Goal: Information Seeking & Learning: Learn about a topic

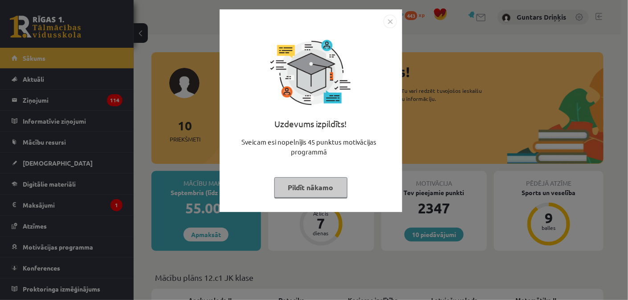
click at [390, 15] on img "Close" at bounding box center [390, 21] width 13 height 13
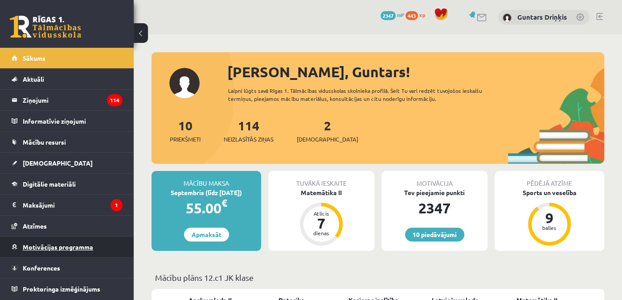
click at [62, 237] on link "Motivācijas programma" at bounding box center [67, 246] width 111 height 21
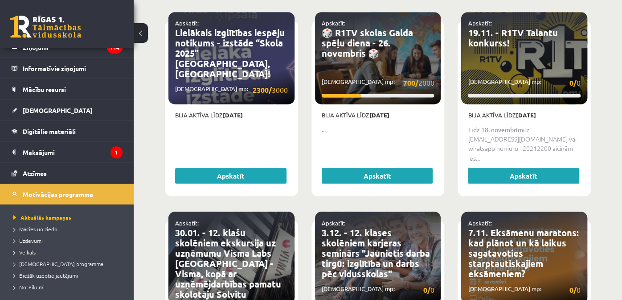
scroll to position [54, 0]
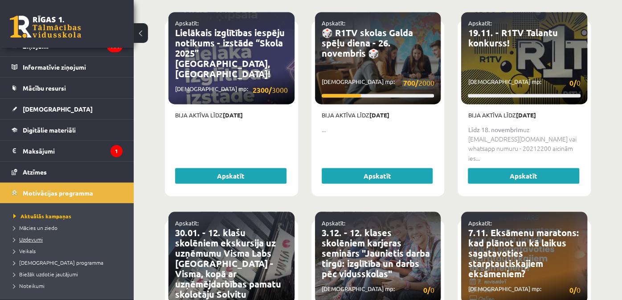
click at [49, 240] on link "Uzdevumi" at bounding box center [68, 239] width 111 height 8
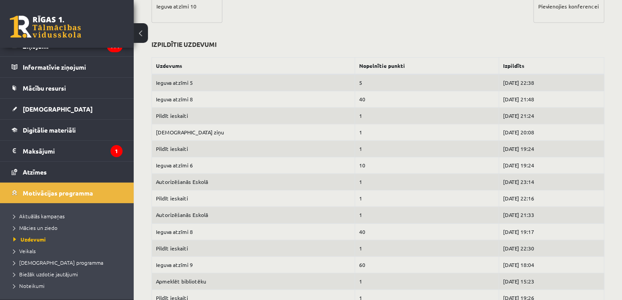
scroll to position [419, 0]
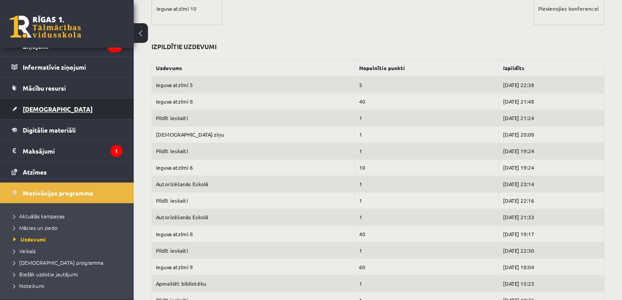
click at [41, 111] on link "[DEMOGRAPHIC_DATA]" at bounding box center [67, 109] width 111 height 21
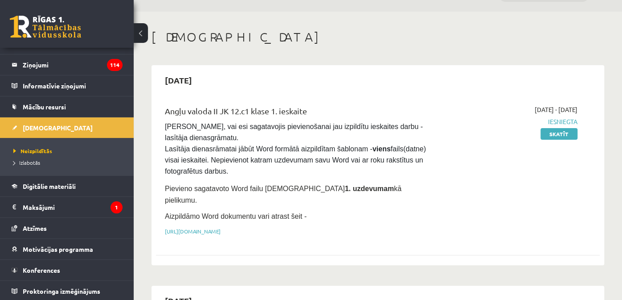
scroll to position [22, 0]
click at [20, 161] on span "Izlabotās" at bounding box center [26, 162] width 27 height 7
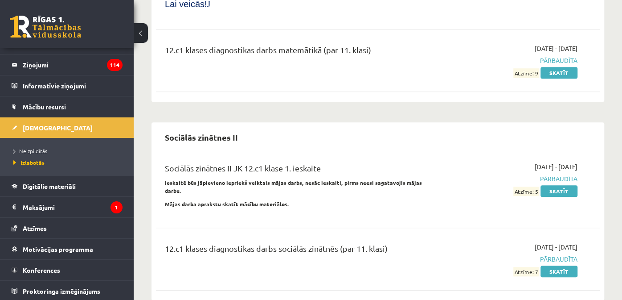
scroll to position [2374, 0]
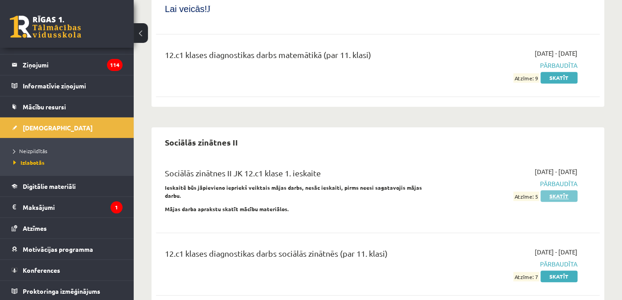
click at [552, 190] on link "Skatīt" at bounding box center [559, 196] width 37 height 12
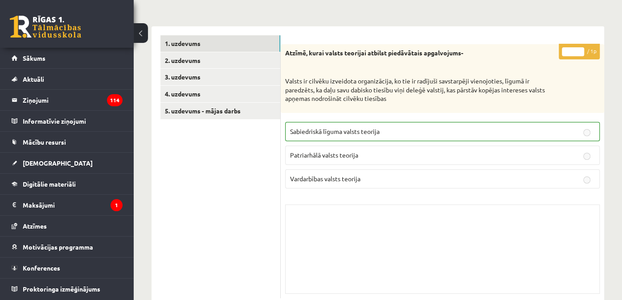
scroll to position [135, 0]
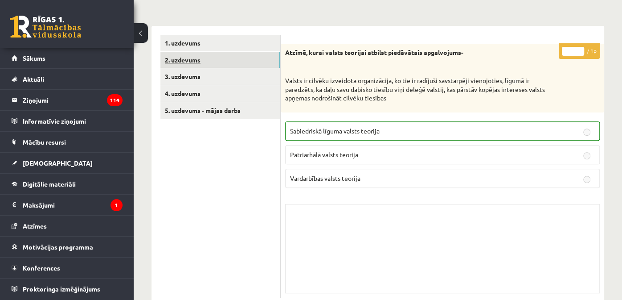
click at [255, 62] on link "2. uzdevums" at bounding box center [220, 60] width 120 height 16
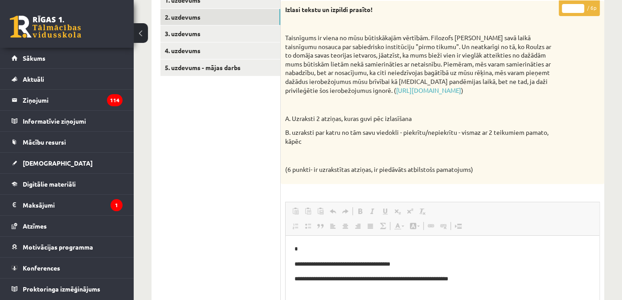
scroll to position [177, 0]
click at [214, 29] on link "3. uzdevums" at bounding box center [220, 34] width 120 height 16
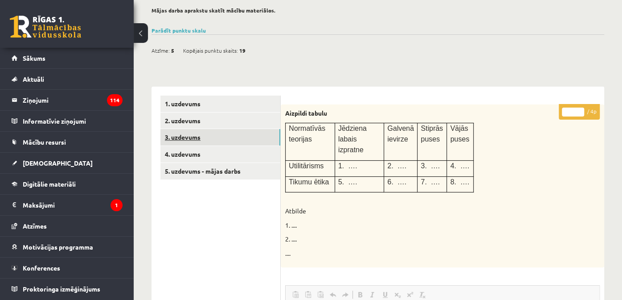
scroll to position [73, 0]
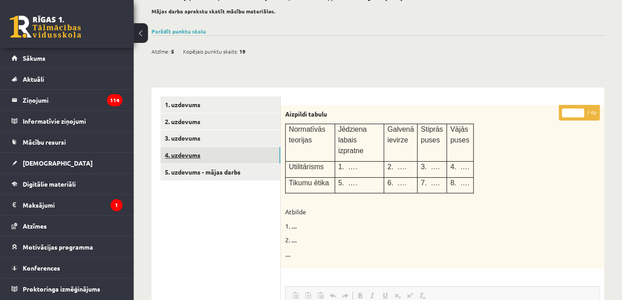
click at [226, 147] on link "4. uzdevums" at bounding box center [220, 155] width 120 height 16
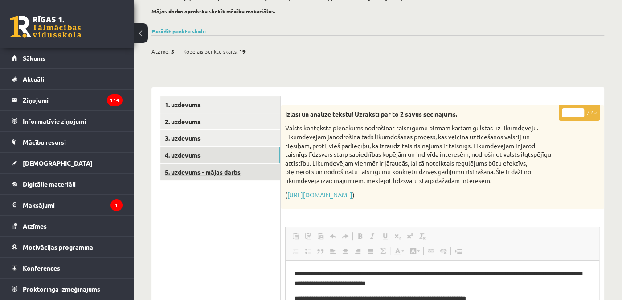
scroll to position [0, 0]
click at [189, 173] on link "5. uzdevums - mājas darbs" at bounding box center [220, 172] width 120 height 16
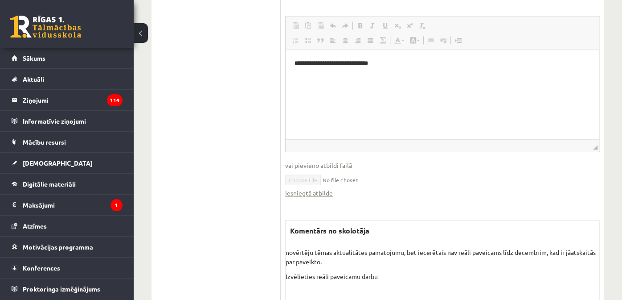
scroll to position [802, 0]
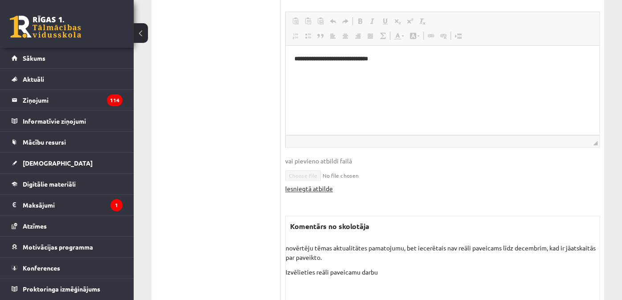
click at [316, 193] on link "Iesniegtā atbilde" at bounding box center [309, 188] width 48 height 9
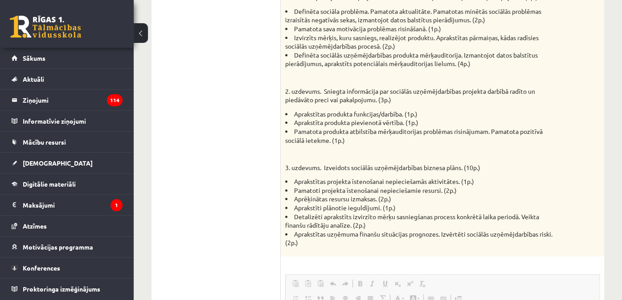
scroll to position [801, 0]
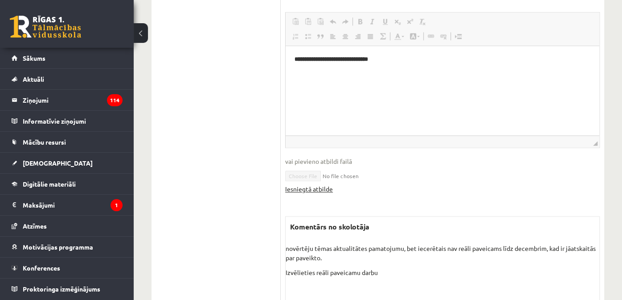
click at [312, 193] on link "Iesniegtā atbilde" at bounding box center [309, 188] width 48 height 9
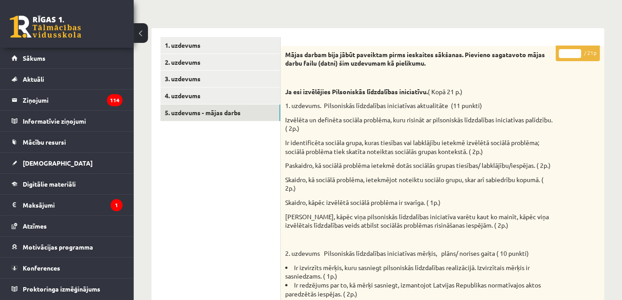
scroll to position [0, 0]
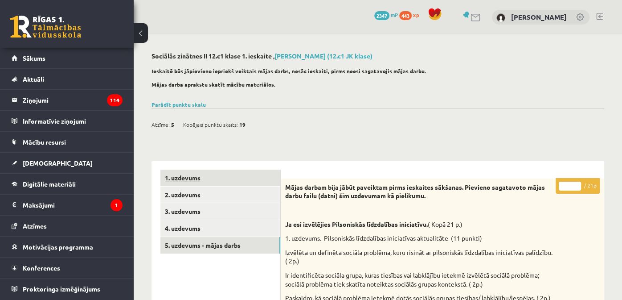
click at [205, 175] on link "1. uzdevums" at bounding box center [220, 177] width 120 height 16
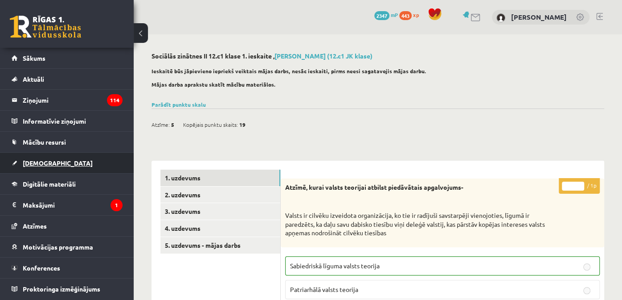
click at [63, 161] on link "[DEMOGRAPHIC_DATA]" at bounding box center [67, 162] width 111 height 21
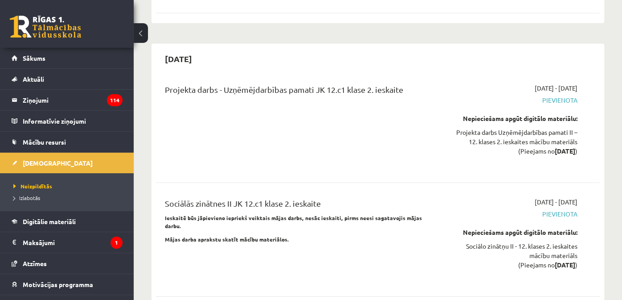
scroll to position [1560, 0]
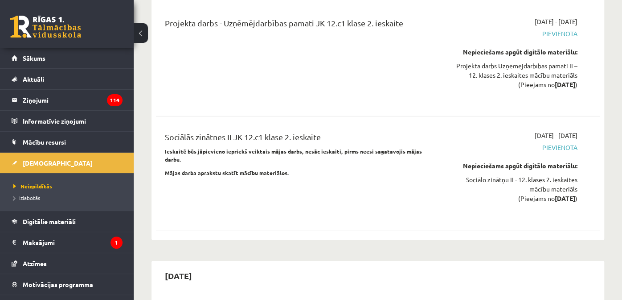
click at [214, 53] on div "Projekta darbs - Uzņēmējdarbības pamati JK 12.c1 klase 2. ieskaite 2025-11-01 -…" at bounding box center [378, 59] width 444 height 103
click at [285, 148] on strong "Ieskaitē būs jāpievieno iepriekš veiktais mājas darbs, nesāc ieskaiti, pirms ne…" at bounding box center [293, 155] width 257 height 15
drag, startPoint x: 274, startPoint y: 72, endPoint x: 282, endPoint y: 88, distance: 17.9
click at [274, 122] on div "Sociālās zinātnes II JK 12.c1 klase 2. ieskaite Ieskaitē būs jāpievieno iepriek…" at bounding box center [378, 173] width 444 height 103
click at [283, 131] on div "Sociālās zinātnes II JK 12.c1 klase 2. ieskaite" at bounding box center [300, 139] width 271 height 16
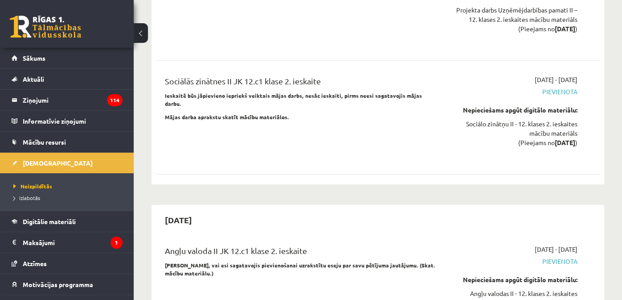
scroll to position [1605, 0]
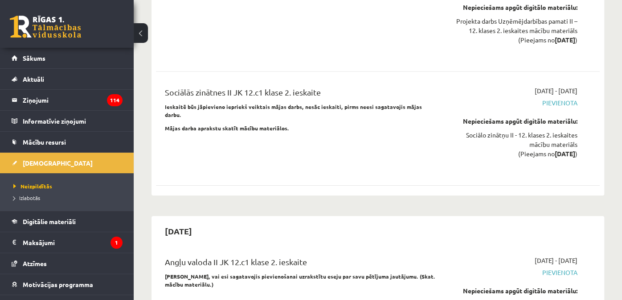
click at [550, 98] on span "Pievienota" at bounding box center [513, 102] width 129 height 9
click at [46, 219] on span "Digitālie materiāli" at bounding box center [49, 221] width 53 height 8
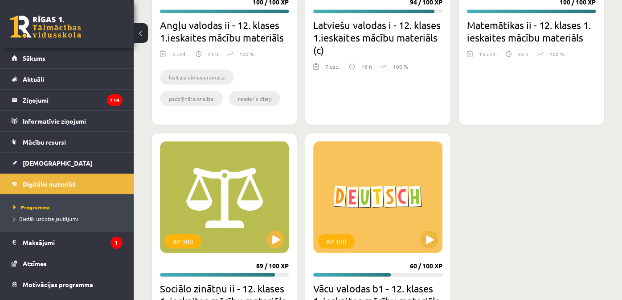
scroll to position [1010, 0]
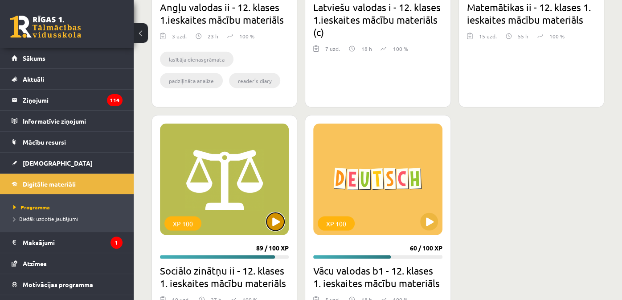
click at [275, 222] on button at bounding box center [276, 221] width 18 height 18
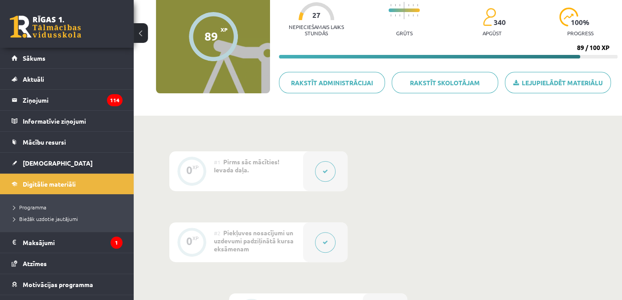
scroll to position [44, 0]
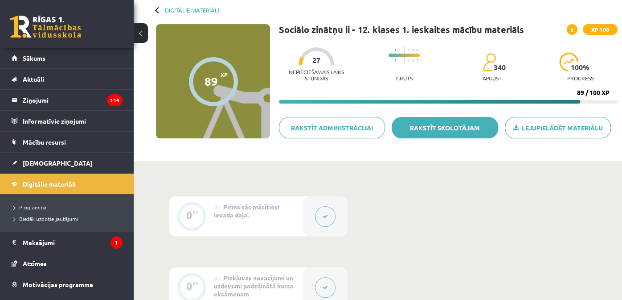
click at [455, 127] on link "Rakstīt skolotājam" at bounding box center [445, 127] width 106 height 21
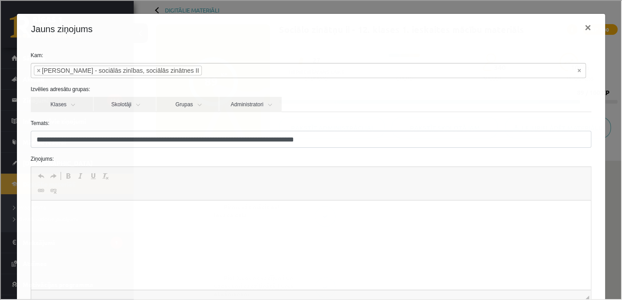
scroll to position [0, 0]
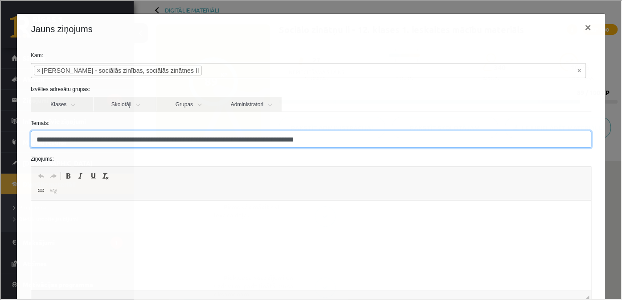
drag, startPoint x: 345, startPoint y: 139, endPoint x: 12, endPoint y: 140, distance: 333.0
click at [12, 140] on div "**********" at bounding box center [310, 149] width 620 height 298
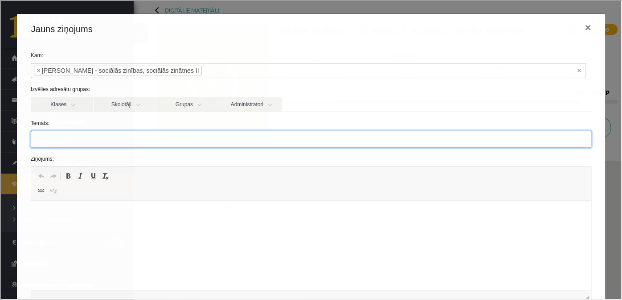
click at [126, 136] on input "Temats:" at bounding box center [310, 138] width 561 height 17
type input "*"
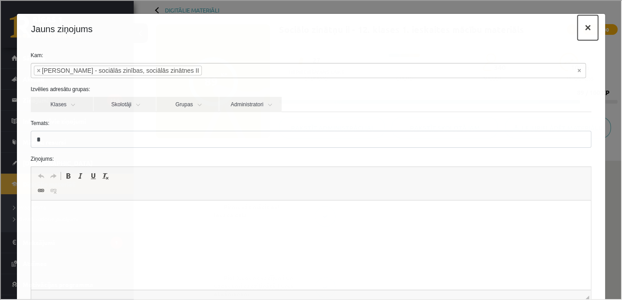
click at [577, 26] on button "×" at bounding box center [587, 26] width 21 height 25
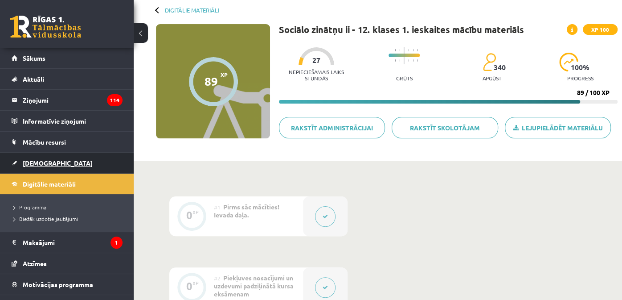
click at [66, 156] on link "[DEMOGRAPHIC_DATA]" at bounding box center [67, 162] width 111 height 21
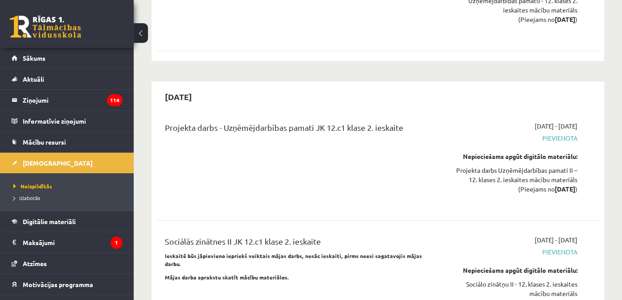
scroll to position [1471, 0]
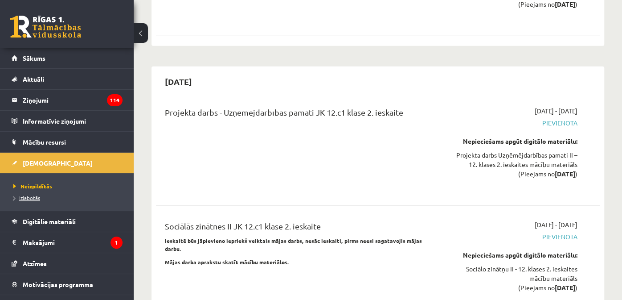
click at [32, 195] on span "Izlabotās" at bounding box center [26, 197] width 27 height 7
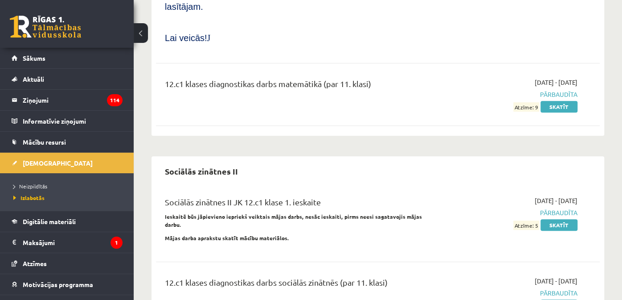
scroll to position [2362, 0]
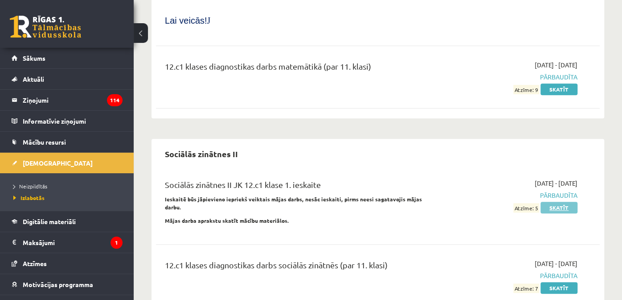
click at [549, 201] on link "Skatīt" at bounding box center [559, 207] width 37 height 12
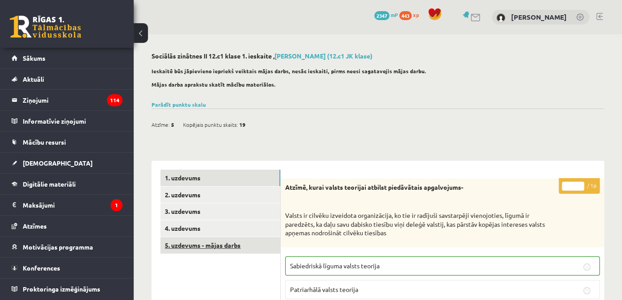
click at [249, 238] on link "5. uzdevums - mājas darbs" at bounding box center [220, 245] width 120 height 16
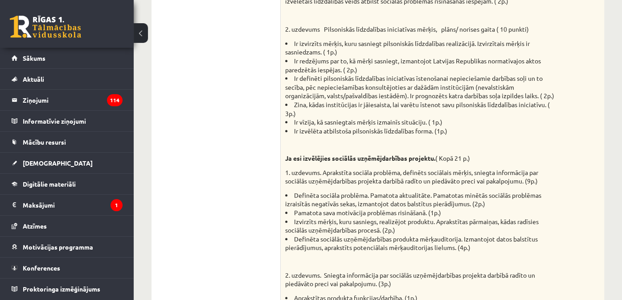
click at [341, 162] on strong "Ja esi izvēlējies sociālās uzņēmējdarbības projektu." at bounding box center [360, 158] width 150 height 8
drag, startPoint x: 341, startPoint y: 168, endPoint x: 423, endPoint y: 169, distance: 82.0
click at [423, 162] on strong "Ja esi izvēlējies sociālās uzņēmējdarbības projektu." at bounding box center [360, 158] width 150 height 8
copy strong "sociālās uzņēmējdarbības projektu"
click at [231, 115] on ul "1. uzdevums 2. uzdevums 3. uzdevums 4. uzdevums 5. uzdevums - mājas darbs" at bounding box center [220, 283] width 120 height 941
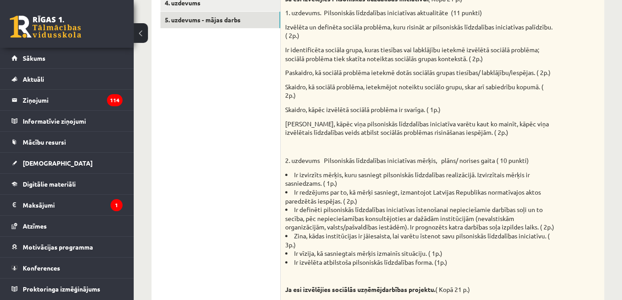
scroll to position [44, 0]
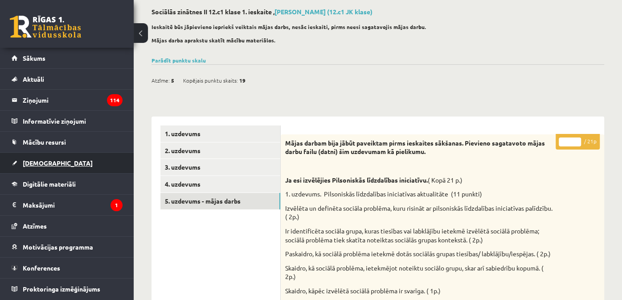
click at [97, 163] on link "[DEMOGRAPHIC_DATA]" at bounding box center [67, 162] width 111 height 21
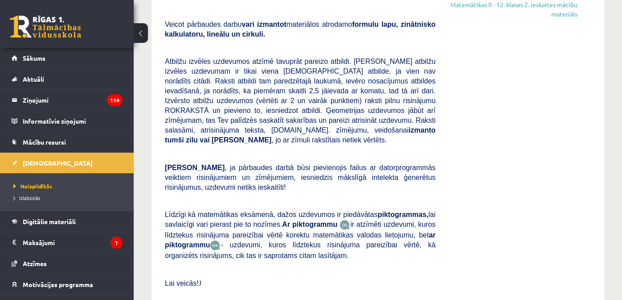
scroll to position [445, 0]
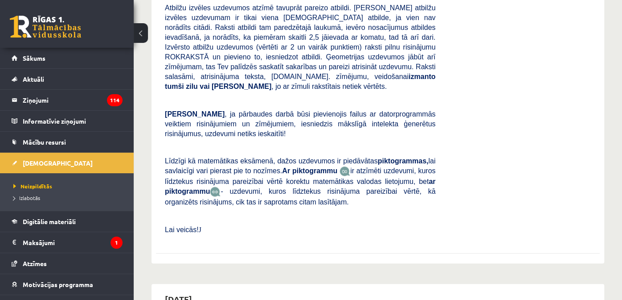
click at [42, 189] on li "Neizpildītās" at bounding box center [68, 186] width 111 height 12
click at [41, 198] on link "Izlabotās" at bounding box center [68, 197] width 111 height 8
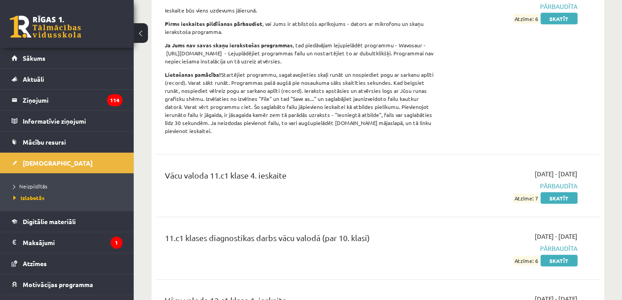
scroll to position [3051, 0]
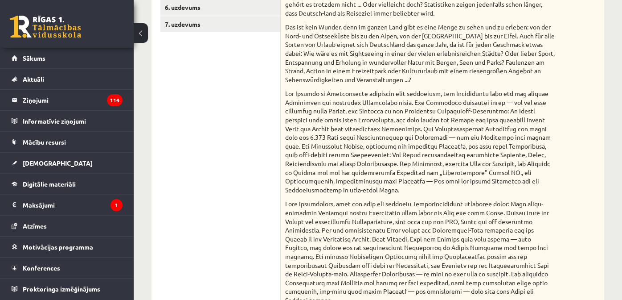
scroll to position [94, 0]
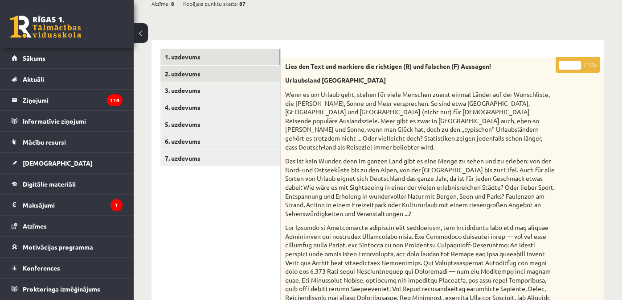
click at [257, 76] on link "2. uzdevums" at bounding box center [220, 74] width 120 height 16
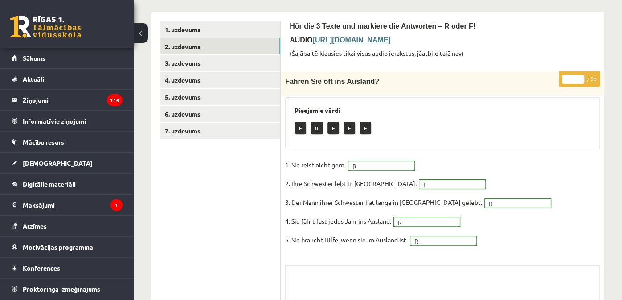
scroll to position [139, 0]
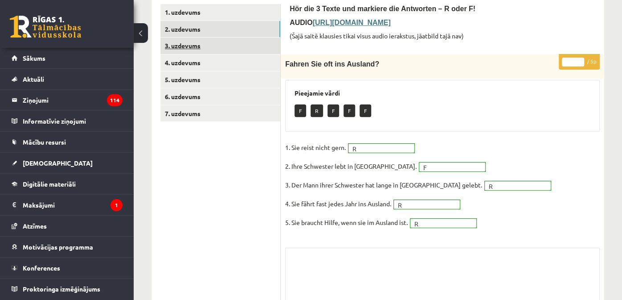
click at [238, 44] on link "3. uzdevums" at bounding box center [220, 45] width 120 height 16
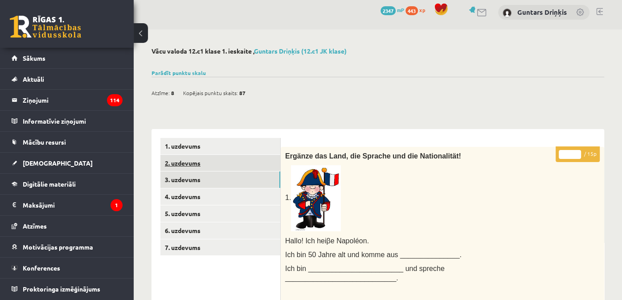
scroll to position [0, 0]
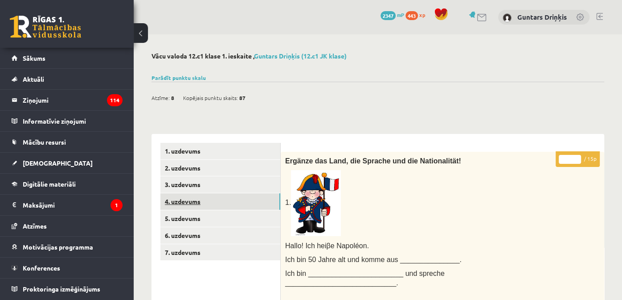
click at [260, 198] on link "4. uzdevums" at bounding box center [220, 201] width 120 height 16
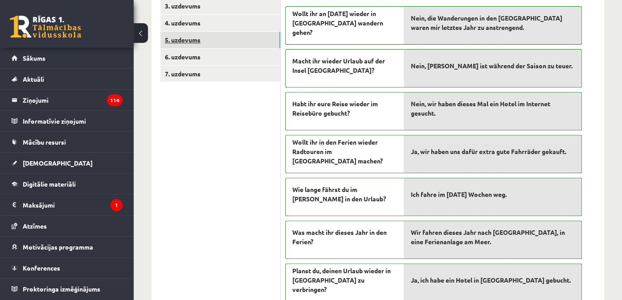
click at [195, 35] on link "5. uzdevums" at bounding box center [220, 40] width 120 height 16
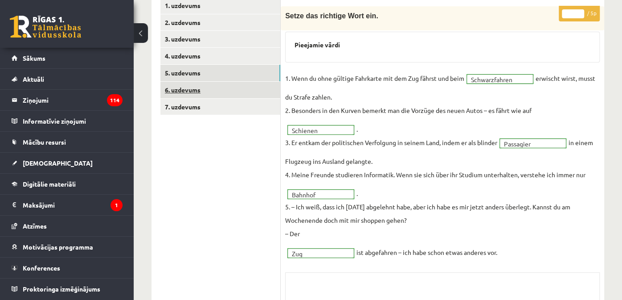
scroll to position [133, 0]
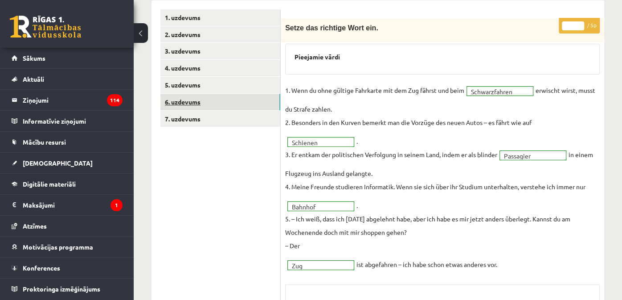
click at [226, 105] on link "6. uzdevums" at bounding box center [220, 102] width 120 height 16
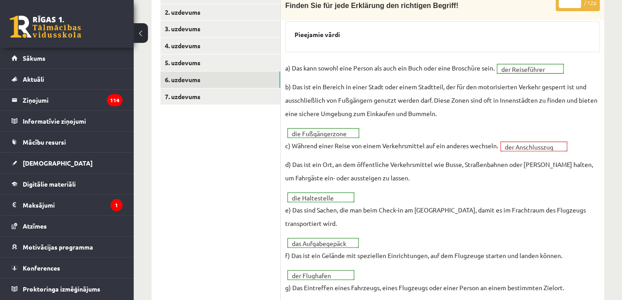
scroll to position [151, 0]
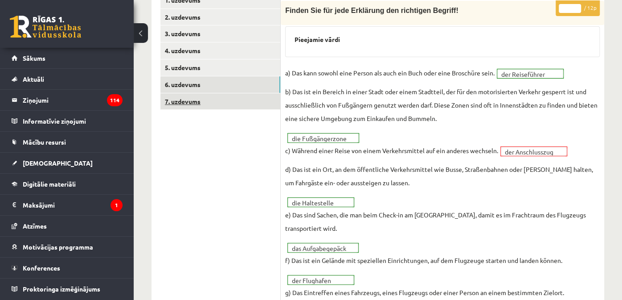
click at [237, 104] on link "7. uzdevums" at bounding box center [220, 101] width 120 height 16
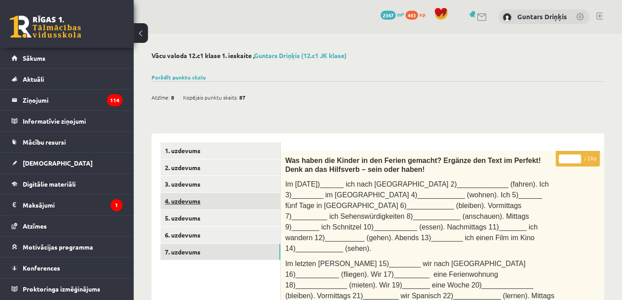
scroll to position [0, 0]
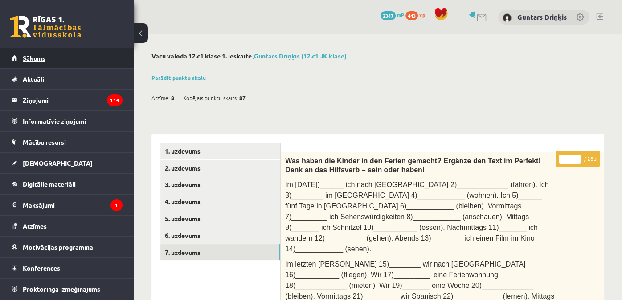
click at [86, 62] on link "Sākums" at bounding box center [67, 58] width 111 height 21
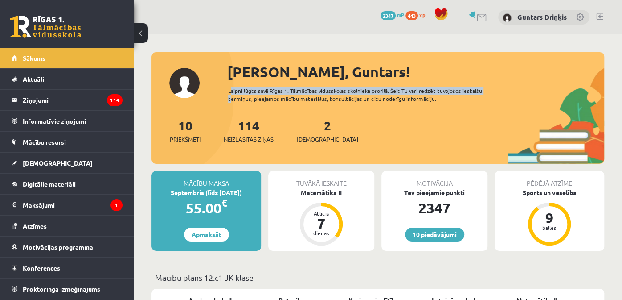
drag, startPoint x: 0, startPoint y: 0, endPoint x: 152, endPoint y: 95, distance: 179.6
click at [152, 95] on div "[PERSON_NAME], Guntars! Laipni lūgts savā Rīgas 1. Tālmācības vidusskolas skoln…" at bounding box center [378, 112] width 453 height 103
click at [313, 191] on div "Matemātika II" at bounding box center [321, 192] width 106 height 9
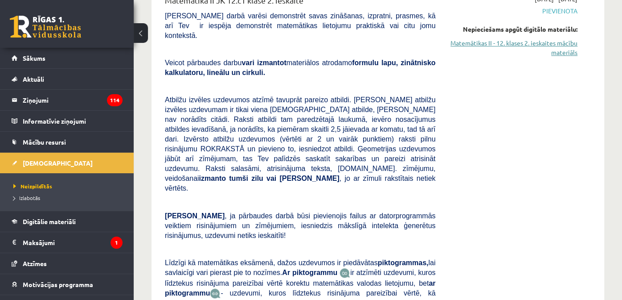
scroll to position [312, 0]
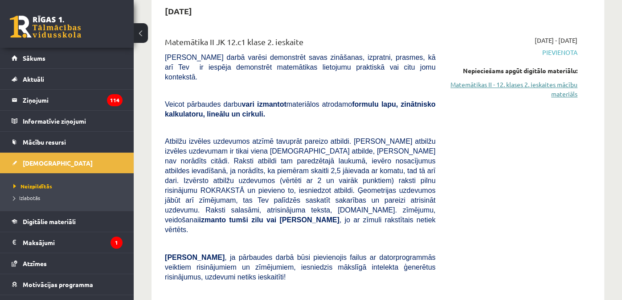
click at [494, 80] on link "Matemātikas II - 12. klases 2. ieskaites mācību materiāls" at bounding box center [513, 89] width 129 height 19
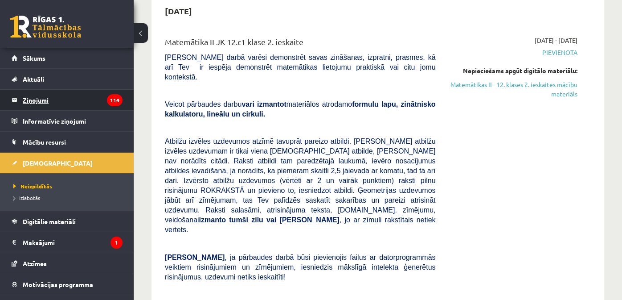
click at [44, 99] on legend "Ziņojumi 114" at bounding box center [73, 100] width 100 height 21
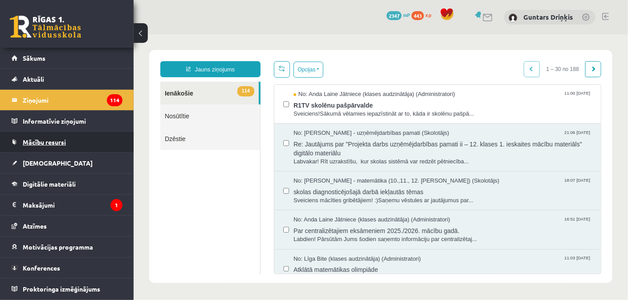
click at [97, 142] on link "Mācību resursi" at bounding box center [67, 141] width 111 height 21
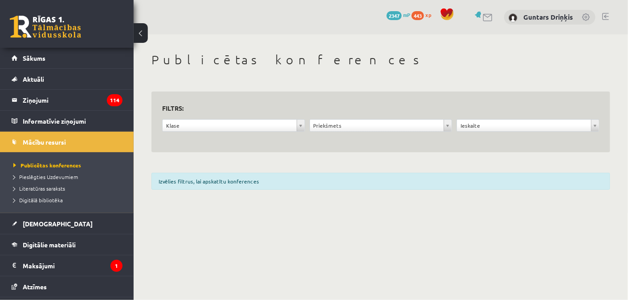
click at [272, 133] on div "**********" at bounding box center [234, 127] width 148 height 17
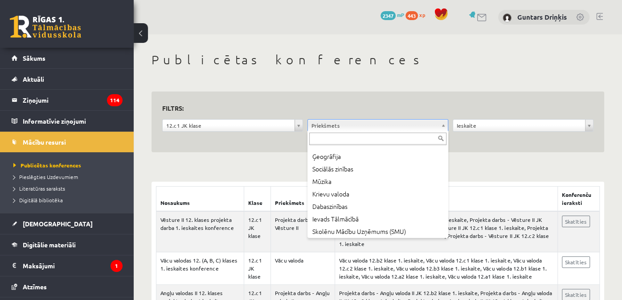
scroll to position [133, 0]
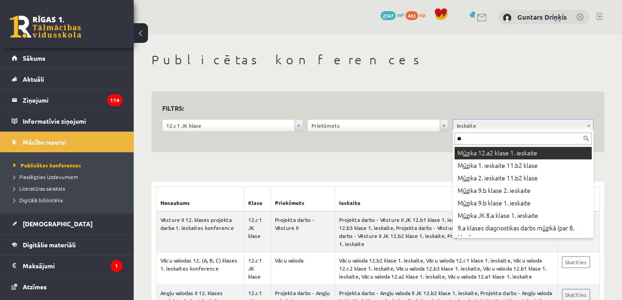
type input "***"
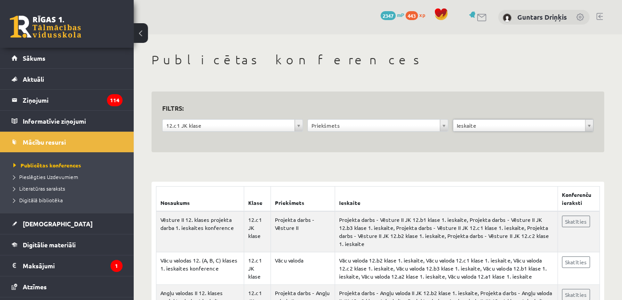
click at [459, 104] on h3 "Filtrs:" at bounding box center [372, 108] width 421 height 12
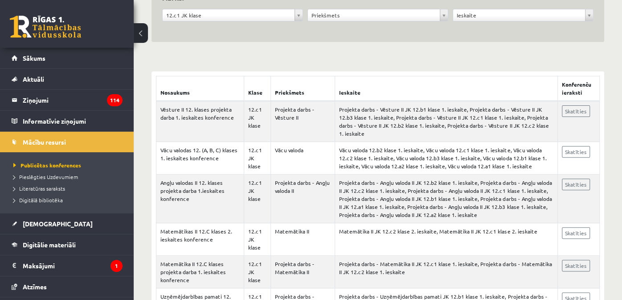
scroll to position [133, 0]
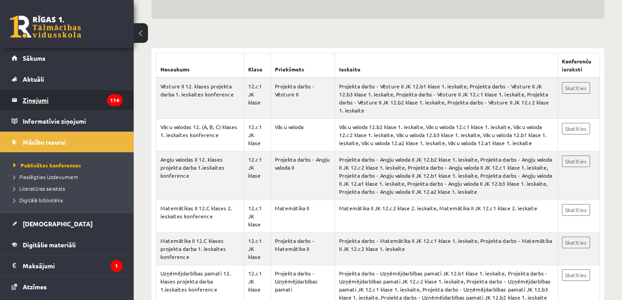
click at [50, 99] on legend "Ziņojumi 114" at bounding box center [73, 100] width 100 height 21
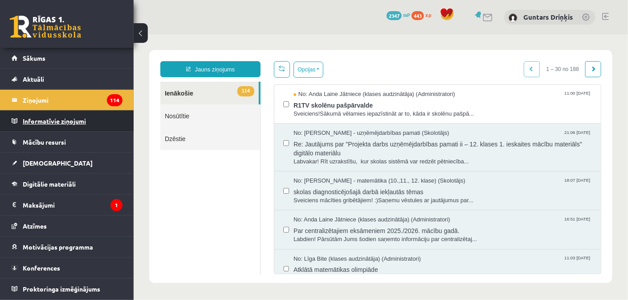
click at [73, 118] on legend "Informatīvie ziņojumi 0" at bounding box center [73, 121] width 100 height 21
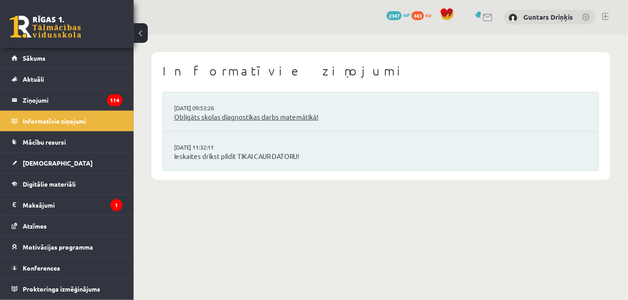
click at [220, 112] on link "Obligāts skolas diagnostikas darbs matemātikā!" at bounding box center [381, 117] width 414 height 10
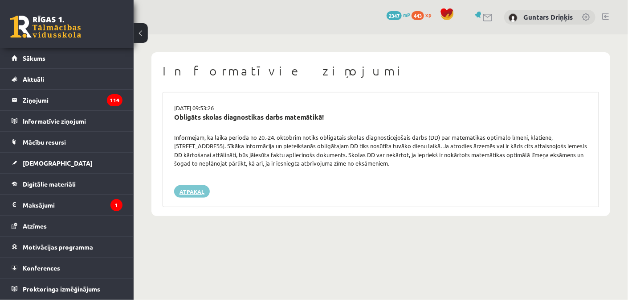
click at [189, 187] on link "Atpakaļ" at bounding box center [192, 191] width 36 height 12
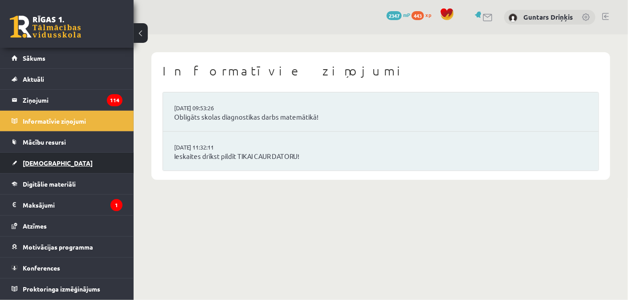
click at [66, 157] on link "[DEMOGRAPHIC_DATA]" at bounding box center [67, 162] width 111 height 21
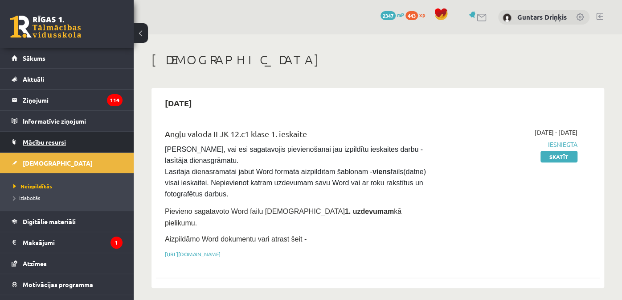
click at [61, 137] on link "Mācību resursi" at bounding box center [67, 141] width 111 height 21
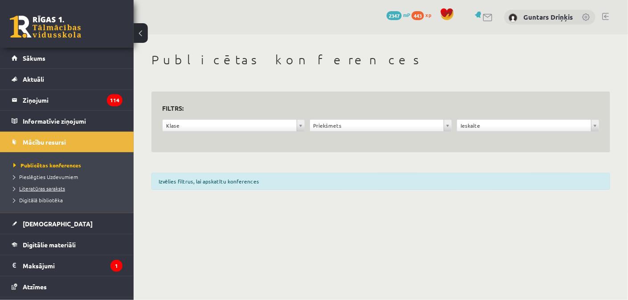
click at [61, 187] on span "Literatūras saraksts" at bounding box center [39, 188] width 52 height 7
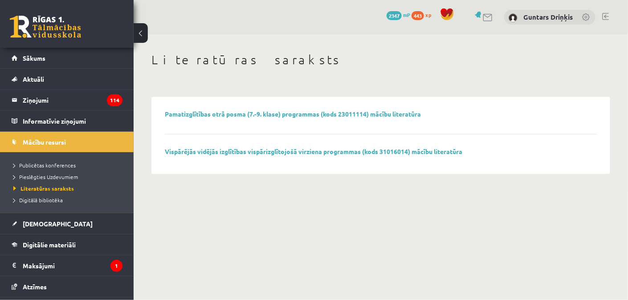
drag, startPoint x: 61, startPoint y: 187, endPoint x: 231, endPoint y: 202, distance: 170.9
click at [231, 202] on body "0 Dāvanas 2347 mP 443 xp Guntars Driņķis Sākums Aktuāli Kā mācīties eSKOLĀ Kont…" at bounding box center [314, 150] width 628 height 300
click at [22, 199] on span "Digitālā bibliotēka" at bounding box center [37, 199] width 49 height 7
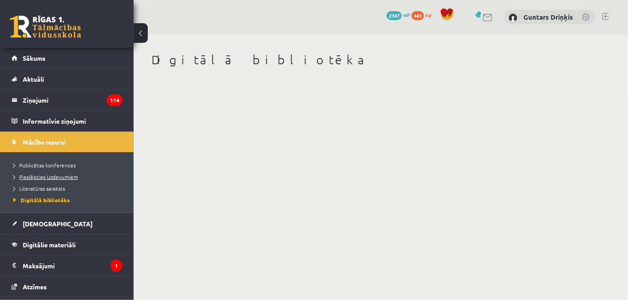
click at [33, 180] on link "Pieslēgties Uzdevumiem" at bounding box center [68, 177] width 111 height 8
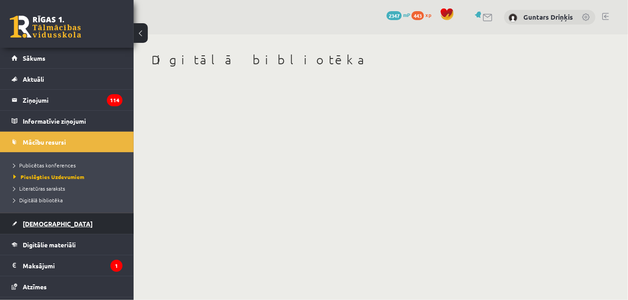
click at [31, 223] on span "[DEMOGRAPHIC_DATA]" at bounding box center [58, 223] width 70 height 8
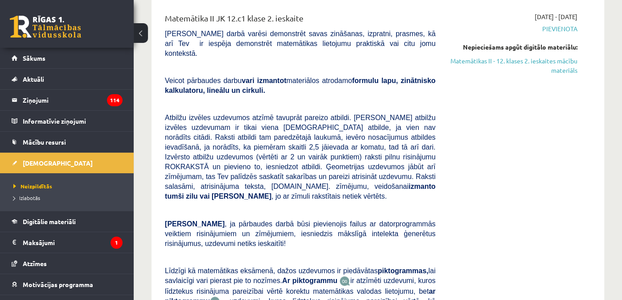
scroll to position [356, 0]
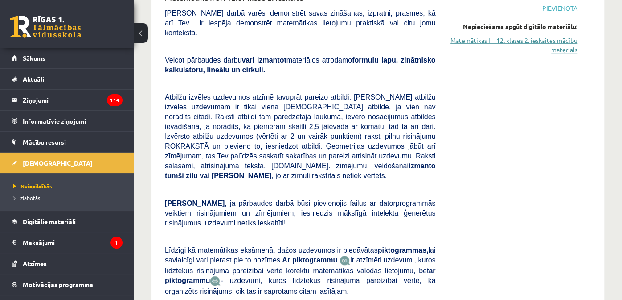
click at [500, 36] on link "Matemātikas II - 12. klases 2. ieskaites mācību materiāls" at bounding box center [513, 45] width 129 height 19
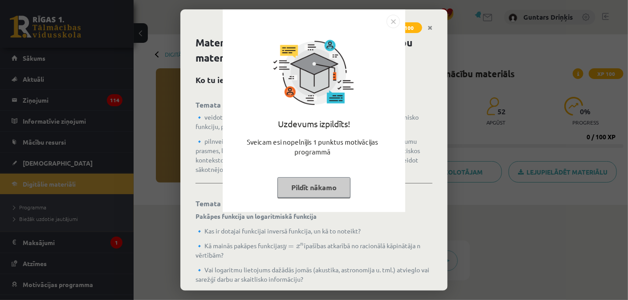
click at [392, 20] on img "Close" at bounding box center [393, 21] width 13 height 13
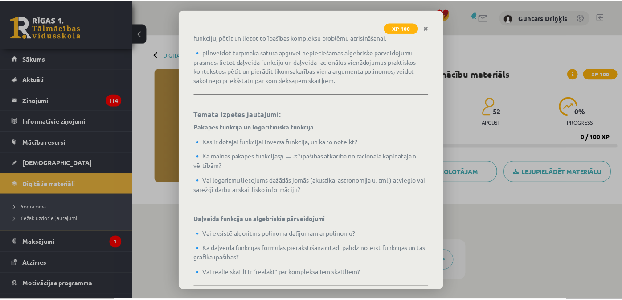
scroll to position [243, 0]
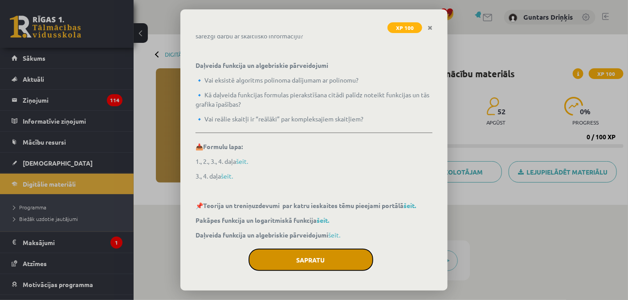
click at [310, 251] on button "Sapratu" at bounding box center [311, 259] width 125 height 22
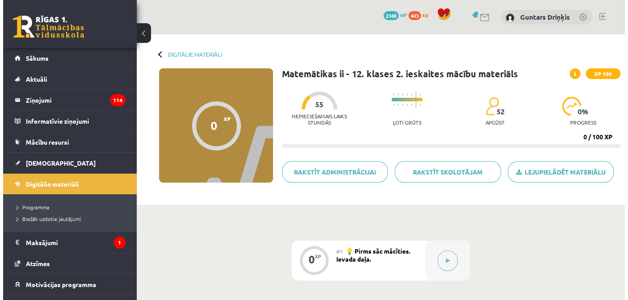
scroll to position [133, 0]
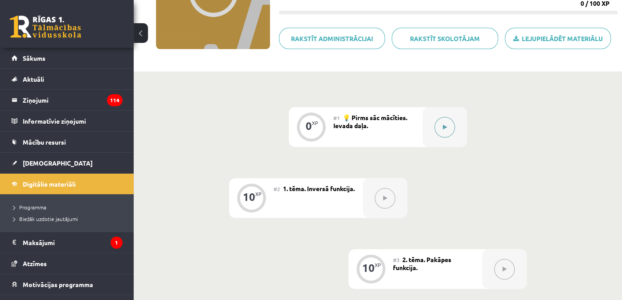
click at [456, 131] on div at bounding box center [445, 127] width 45 height 40
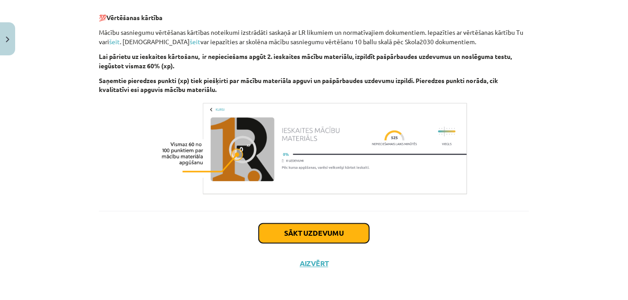
click at [332, 225] on button "Sākt uzdevumu" at bounding box center [314, 233] width 111 height 20
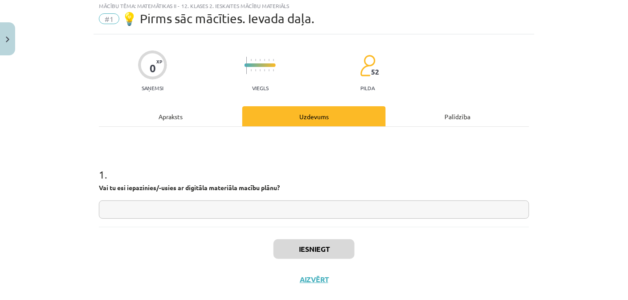
scroll to position [22, 0]
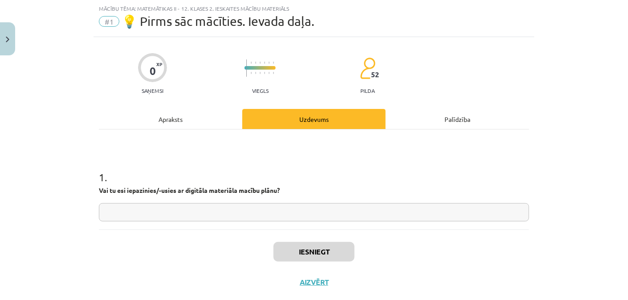
click at [328, 214] on input "text" at bounding box center [314, 212] width 431 height 18
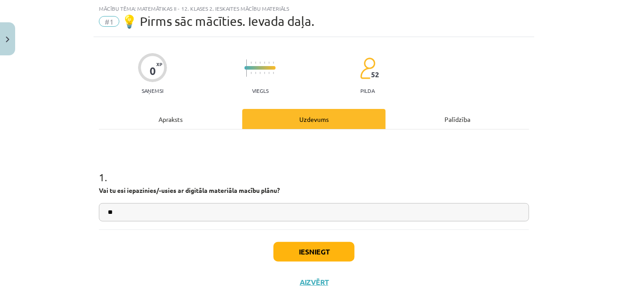
type input "**"
click at [309, 254] on button "Iesniegt" at bounding box center [314, 252] width 81 height 20
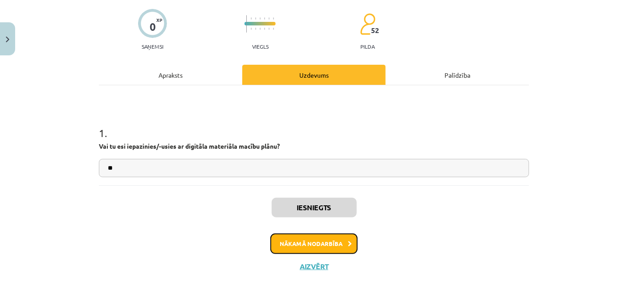
click at [308, 243] on button "Nākamā nodarbība" at bounding box center [314, 243] width 87 height 21
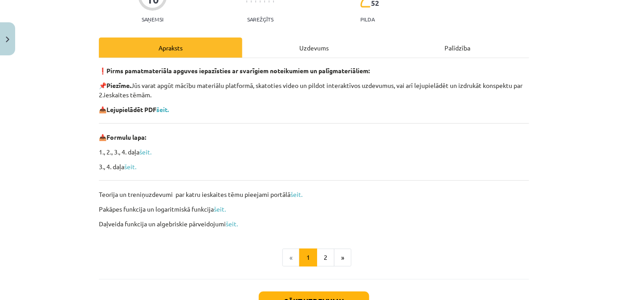
scroll to position [111, 0]
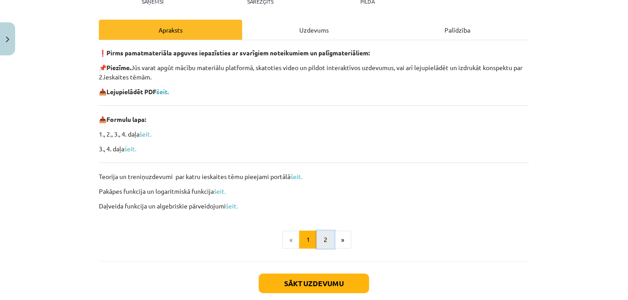
click at [326, 236] on button "2" at bounding box center [326, 239] width 18 height 18
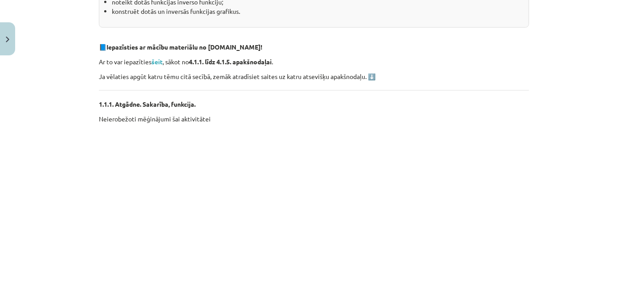
scroll to position [204, 0]
